Goal: Task Accomplishment & Management: Manage account settings

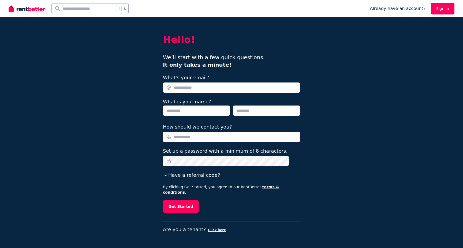
click at [25, 5] on img at bounding box center [27, 9] width 36 height 8
click at [31, 8] on img at bounding box center [27, 9] width 36 height 8
click at [29, 13] on div at bounding box center [27, 8] width 36 height 17
click at [31, 10] on img at bounding box center [27, 9] width 36 height 8
